Goal: Contribute content

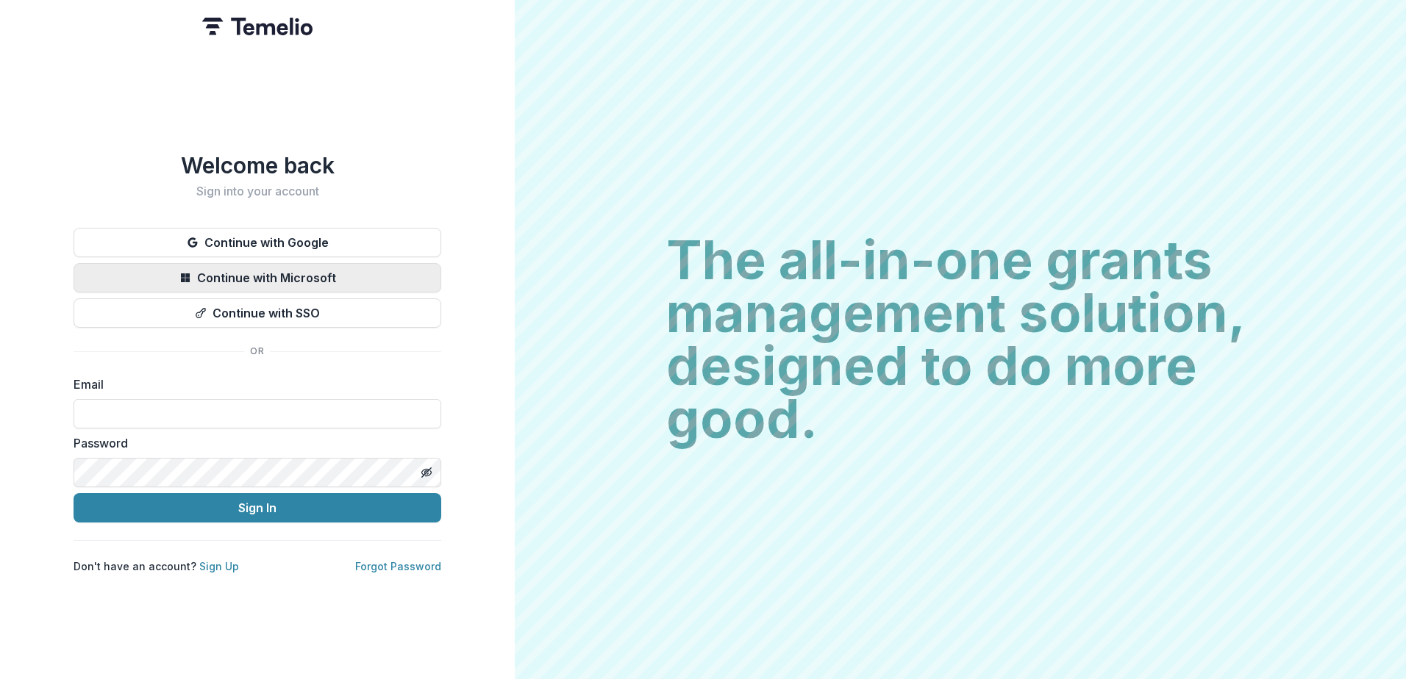
click at [333, 274] on button "Continue with Microsoft" at bounding box center [258, 277] width 368 height 29
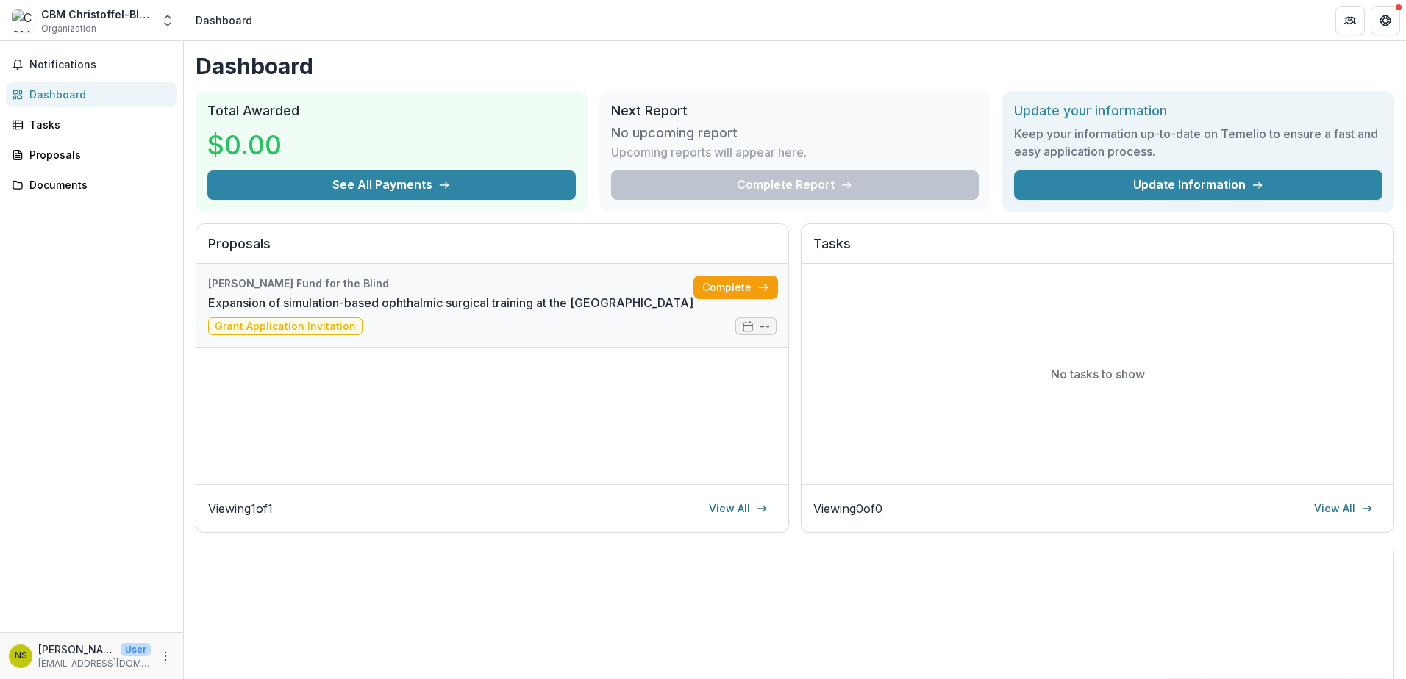
click at [632, 300] on link "Expansion of simulation-based ophthalmic surgical training at the [GEOGRAPHIC_D…" at bounding box center [450, 303] width 485 height 18
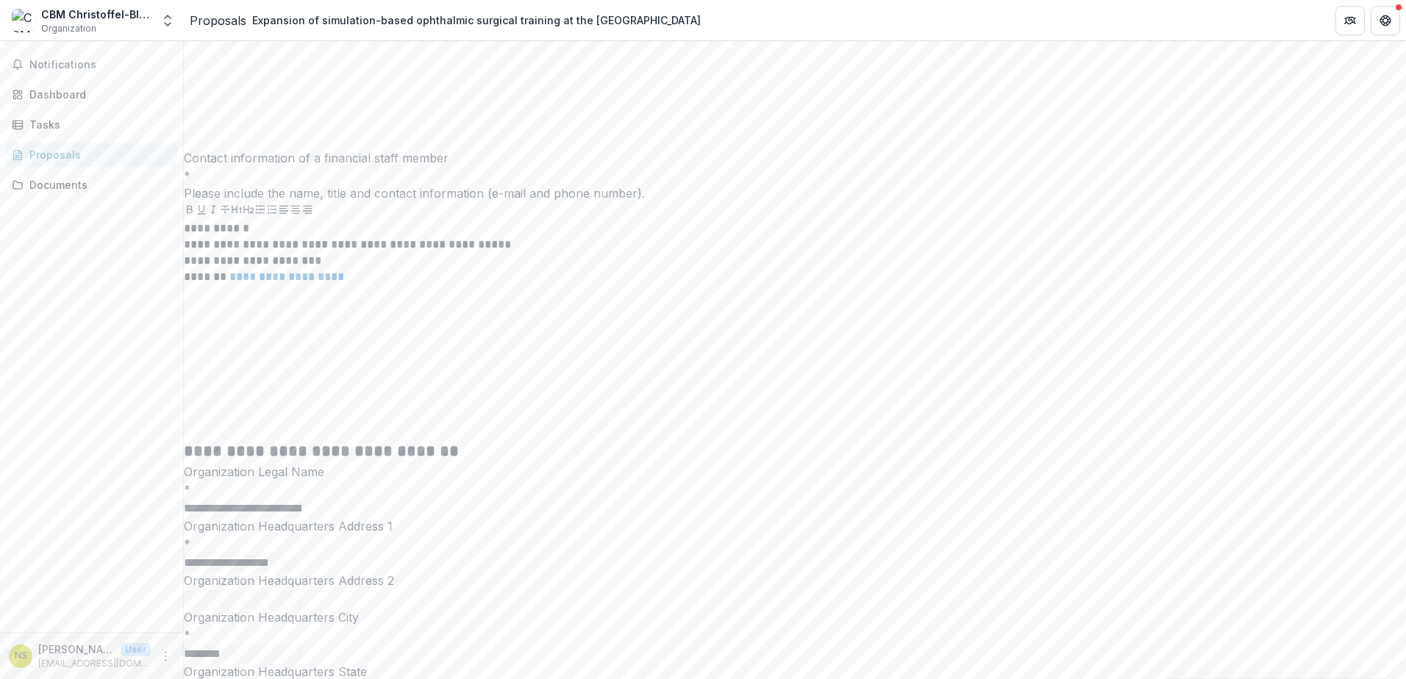
scroll to position [4483, 0]
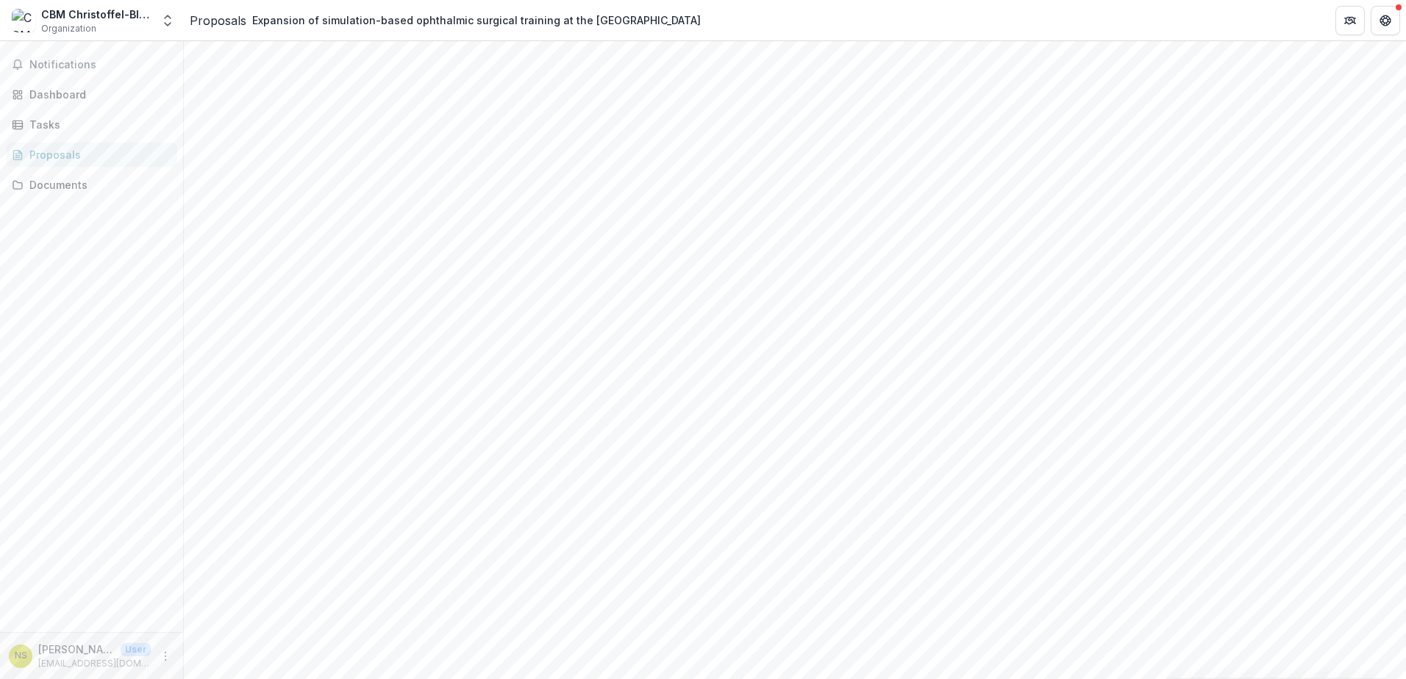
scroll to position [292, 0]
type input "**********"
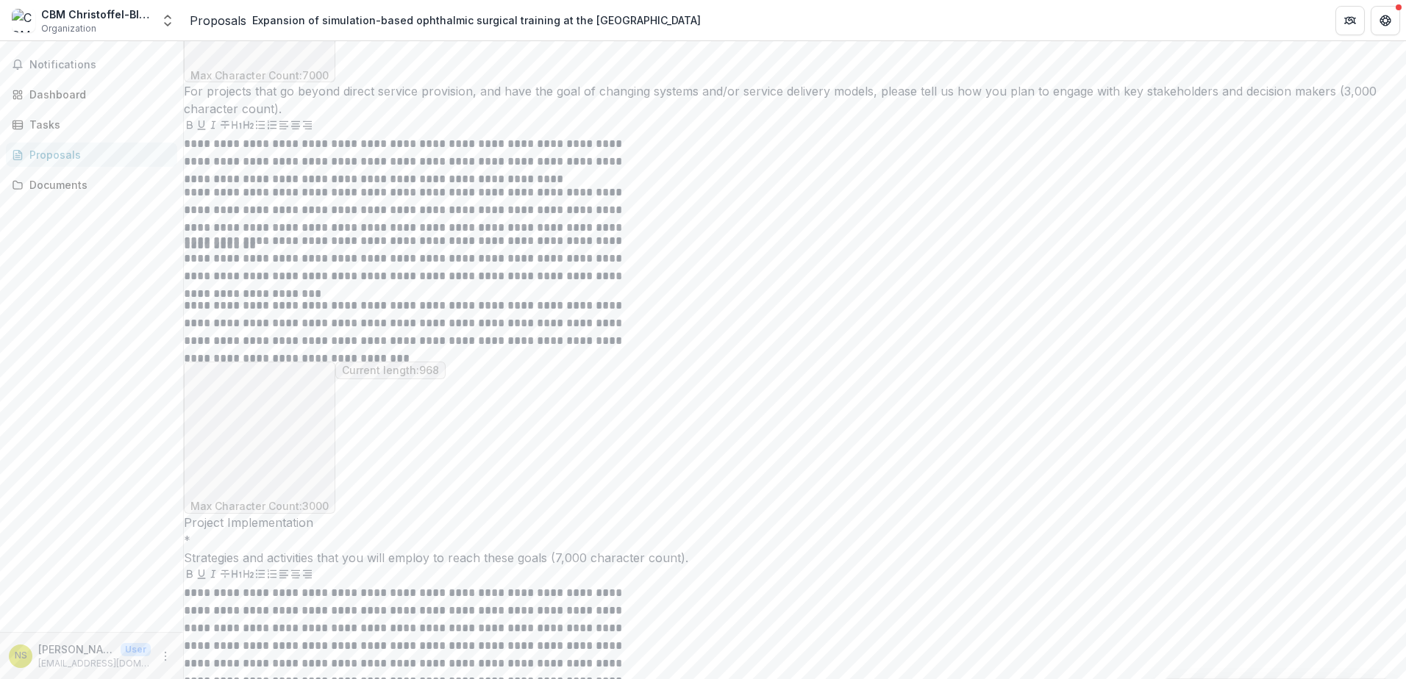
scroll to position [6321, 0]
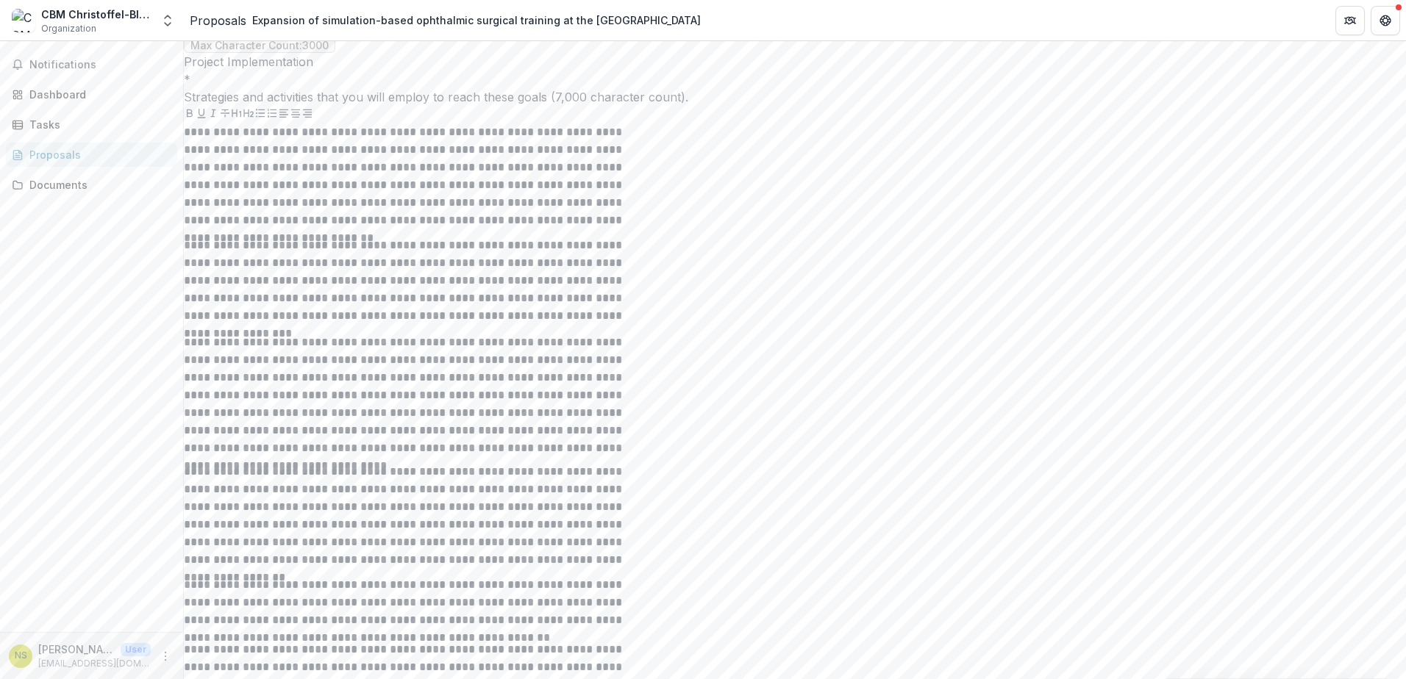
scroll to position [6688, 0]
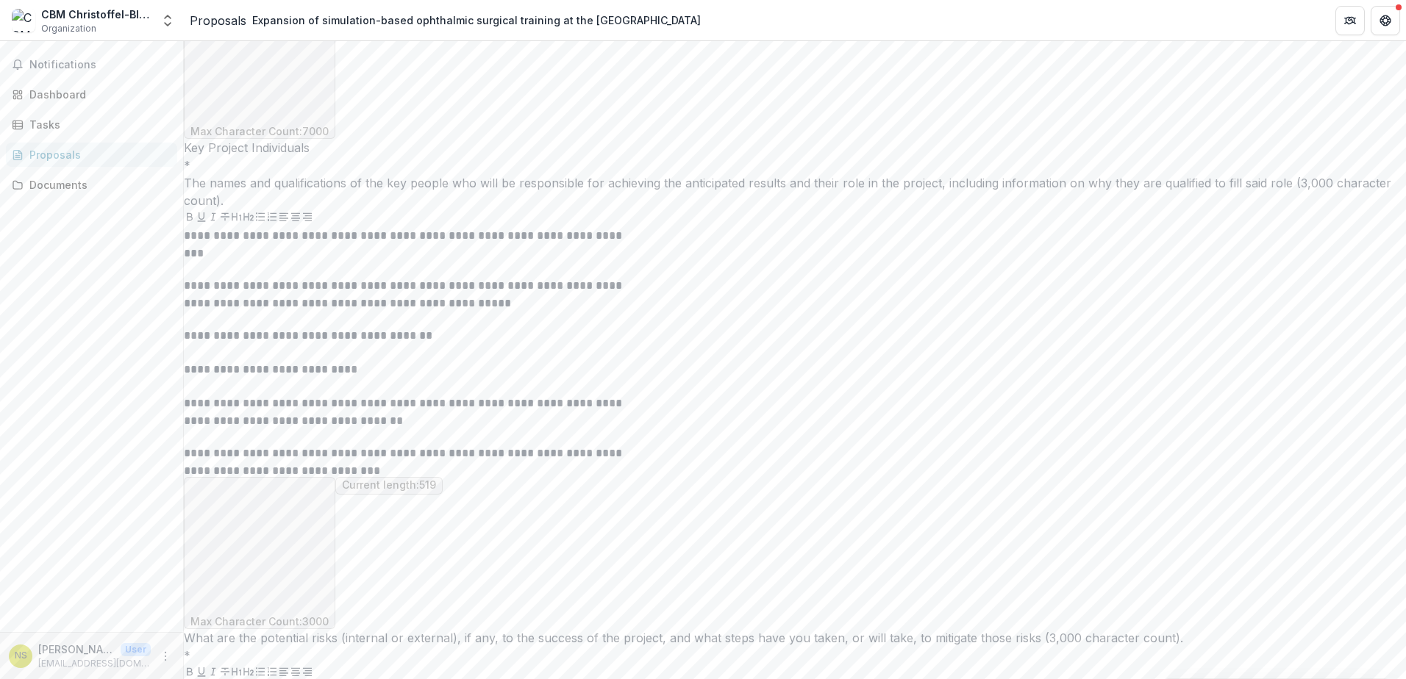
scroll to position [7502, 0]
